Goal: Find specific page/section: Find specific page/section

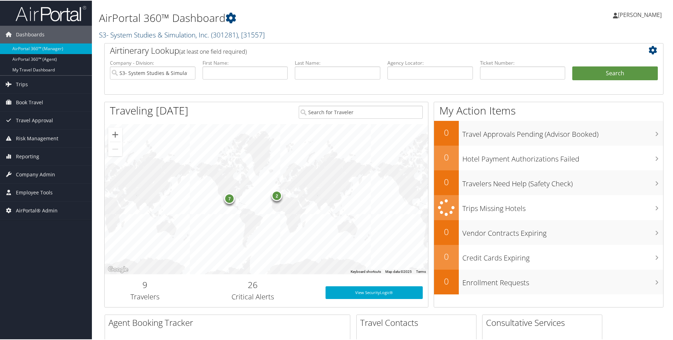
click at [265, 31] on span ", [ 31557 ]" at bounding box center [251, 34] width 27 height 10
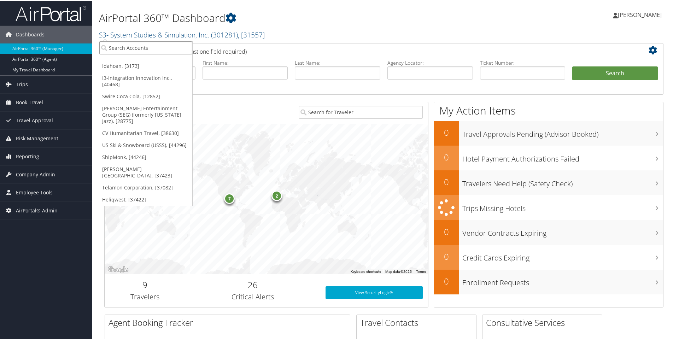
click at [150, 44] on input "search" at bounding box center [145, 47] width 93 height 13
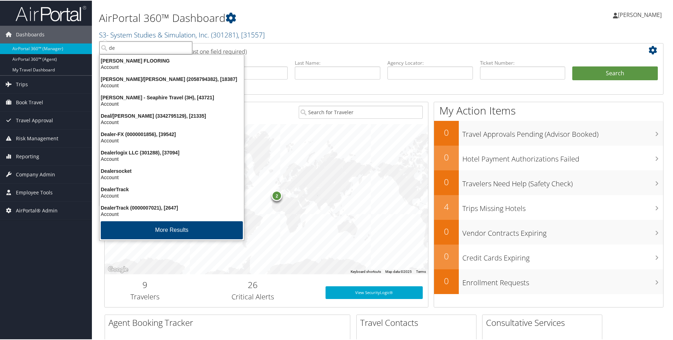
type input "dem"
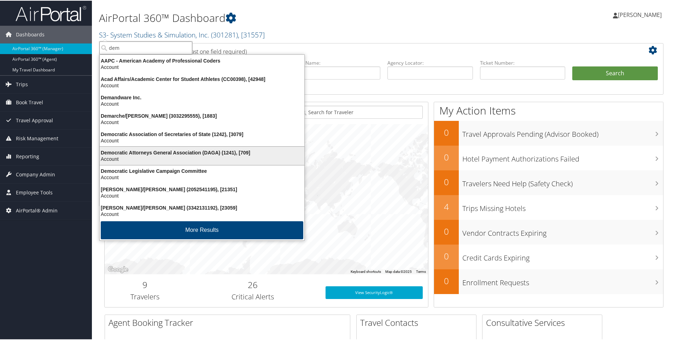
click at [166, 155] on div "Democratic Attorneys General Association (DAGA) (1241), [709]" at bounding box center [202, 152] width 213 height 6
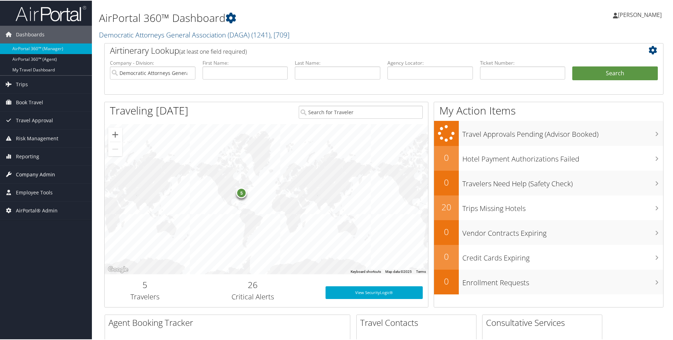
click at [36, 172] on span "Company Admin" at bounding box center [35, 174] width 39 height 18
